Goal: Check status: Check status

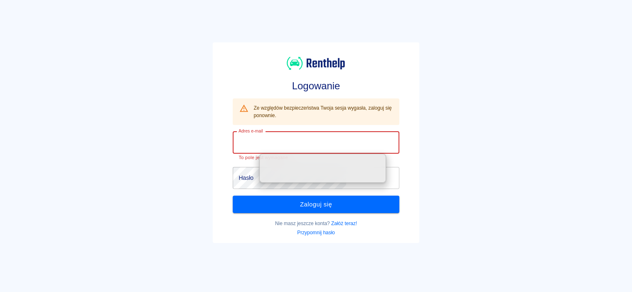
click at [357, 141] on input "Adres e-mail" at bounding box center [316, 143] width 166 height 22
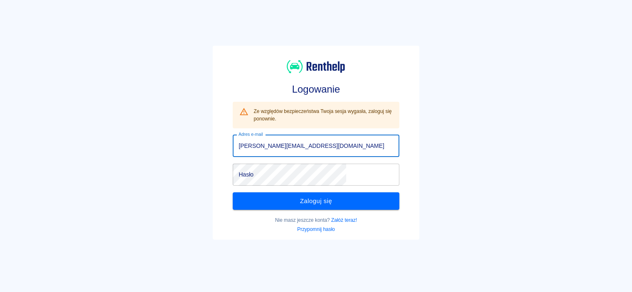
type input "[PERSON_NAME][EMAIL_ADDRESS][DOMAIN_NAME]"
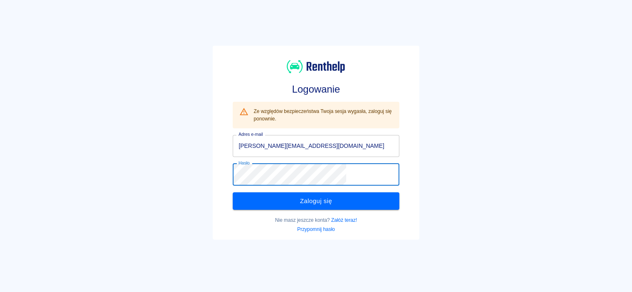
click button "Zaloguj się" at bounding box center [316, 200] width 166 height 17
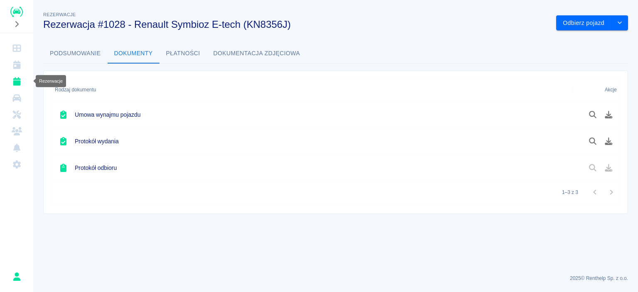
click at [14, 85] on icon "Rezerwacje" at bounding box center [16, 81] width 7 height 8
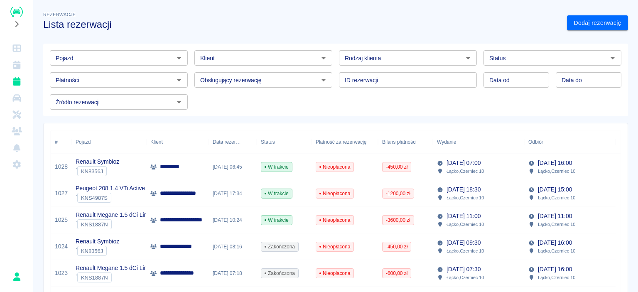
click at [122, 164] on div "Renault Symbioz ` KN8356J" at bounding box center [108, 167] width 75 height 27
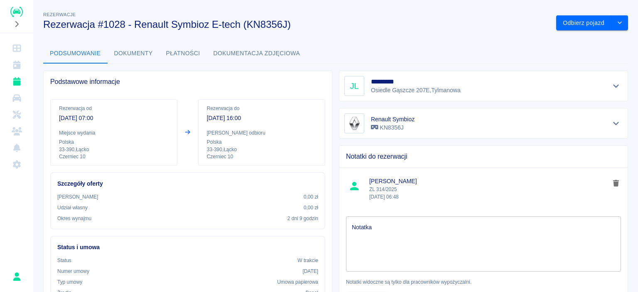
click at [221, 118] on p "[DATE] 16:00" at bounding box center [262, 118] width 110 height 9
click at [250, 147] on p "33-390 , Łącko" at bounding box center [262, 149] width 110 height 7
click at [618, 23] on icon "drop-down" at bounding box center [620, 23] width 4 height 2
click at [476, 34] on div "**********" at bounding box center [335, 256] width 605 height 507
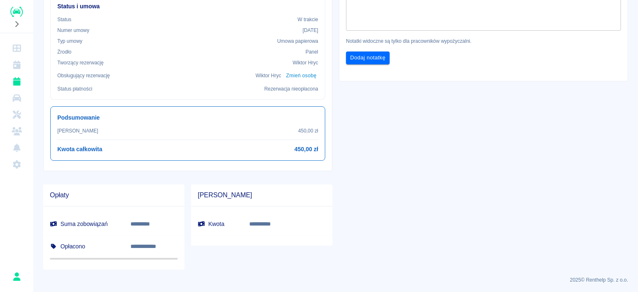
scroll to position [158, 0]
